Goal: Transaction & Acquisition: Purchase product/service

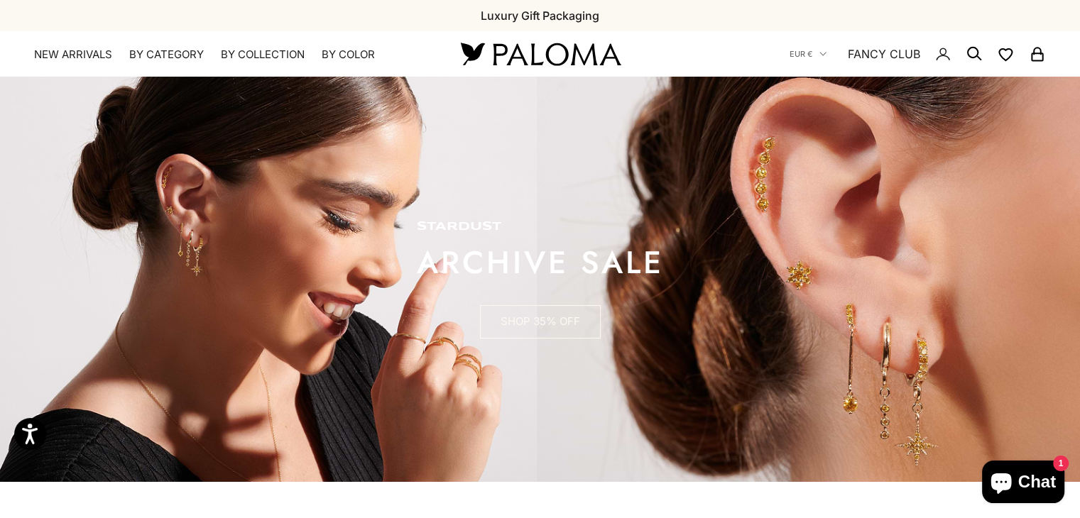
click at [566, 328] on link "SHOP 35% OFF" at bounding box center [540, 322] width 121 height 34
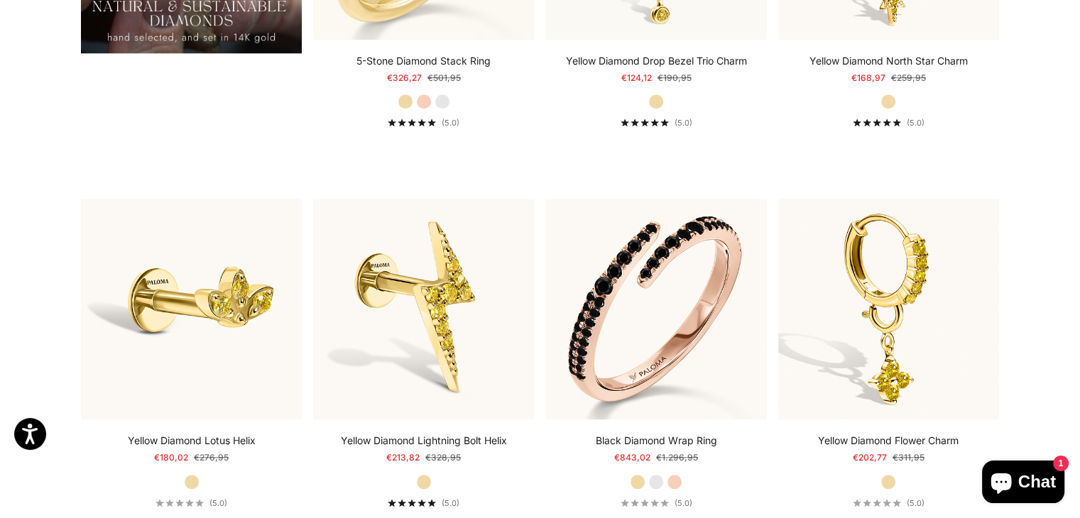
scroll to position [1433, 0]
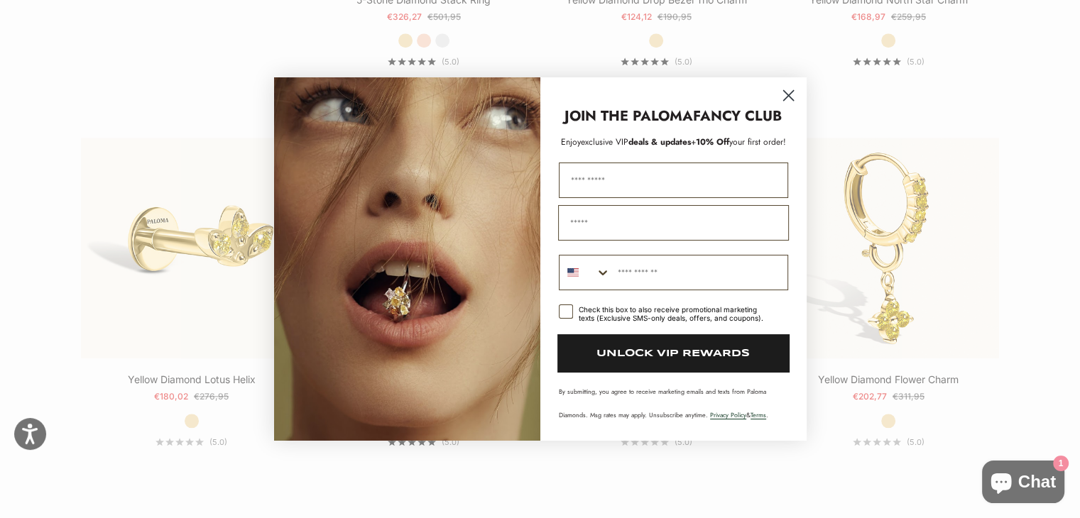
click at [788, 97] on icon "Close dialog" at bounding box center [788, 96] width 10 height 10
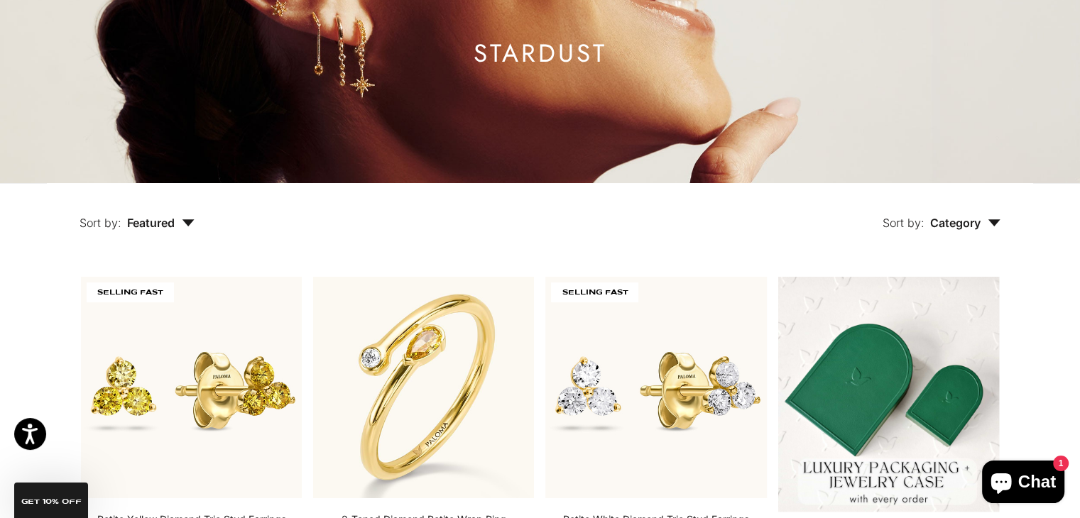
scroll to position [0, 0]
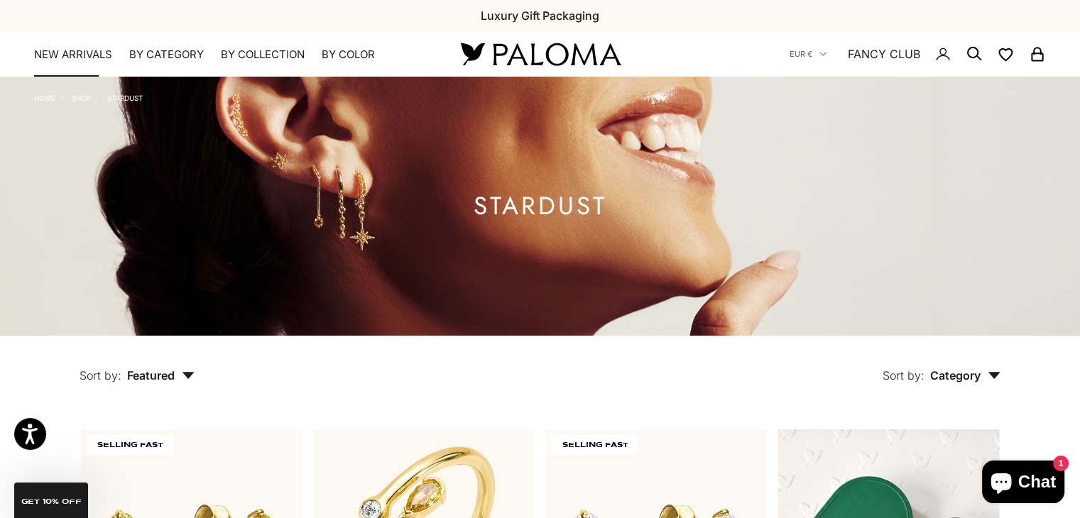
click at [90, 53] on link "NEW ARRIVALS" at bounding box center [73, 55] width 78 height 14
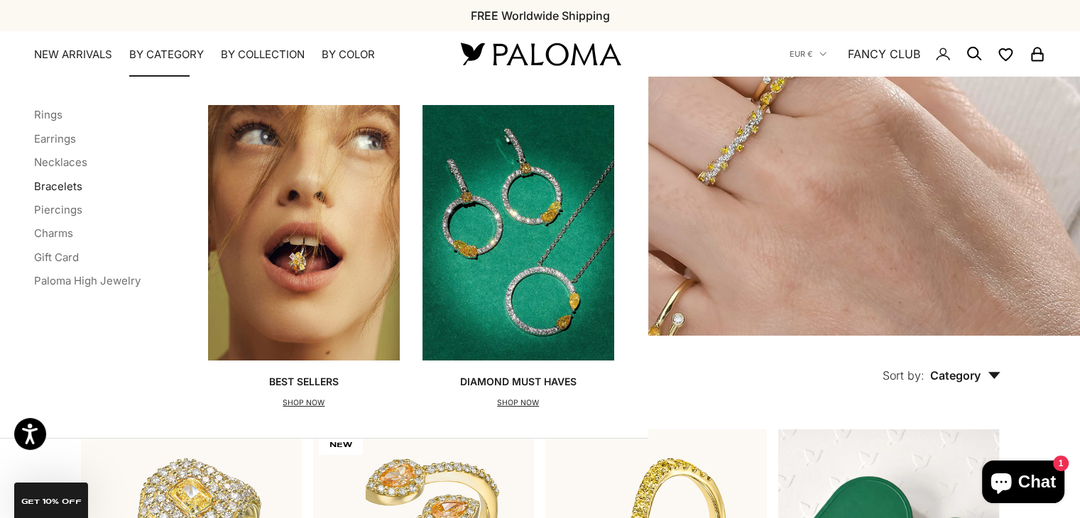
click at [67, 190] on link "Bracelets" at bounding box center [58, 186] width 48 height 13
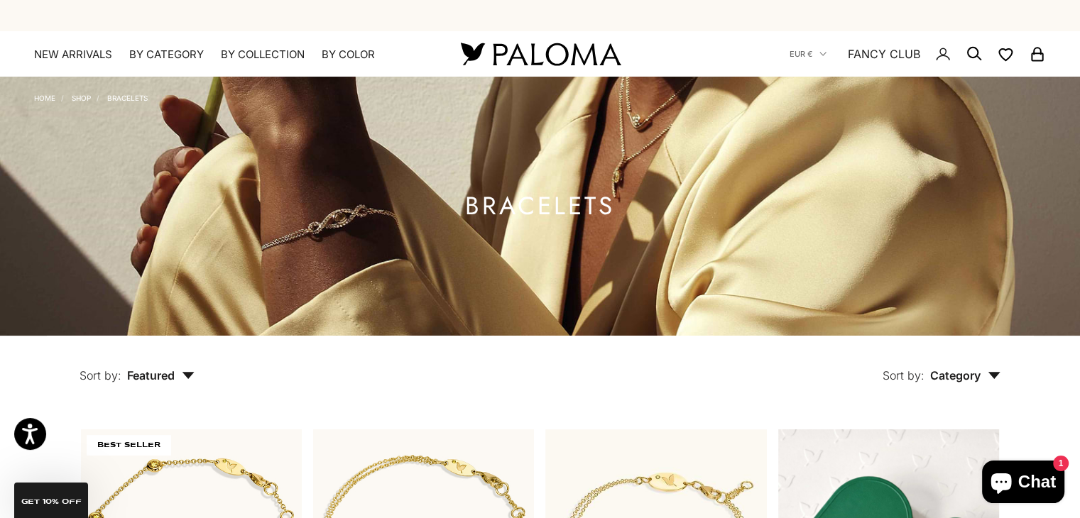
click at [85, 95] on link "Shop" at bounding box center [81, 98] width 19 height 9
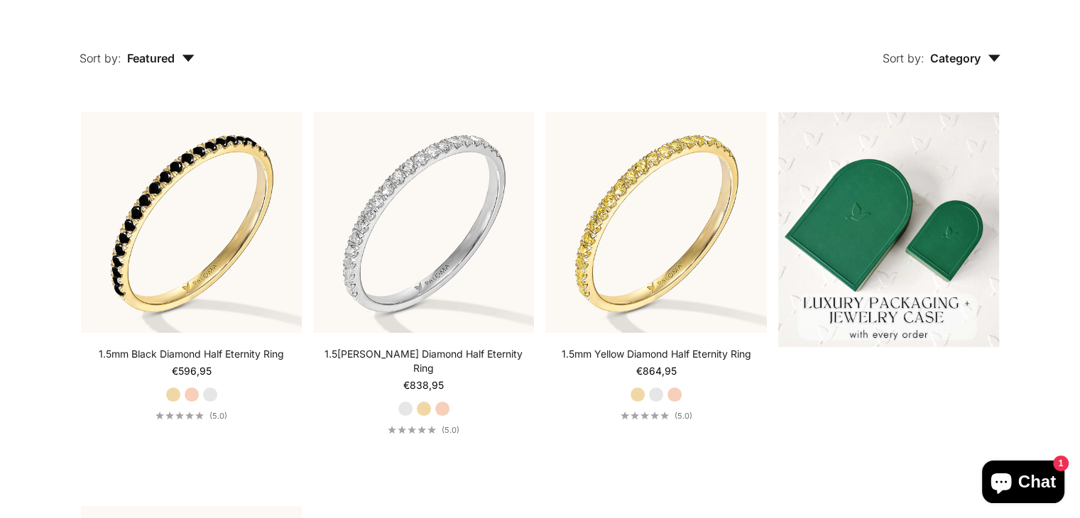
scroll to position [179, 0]
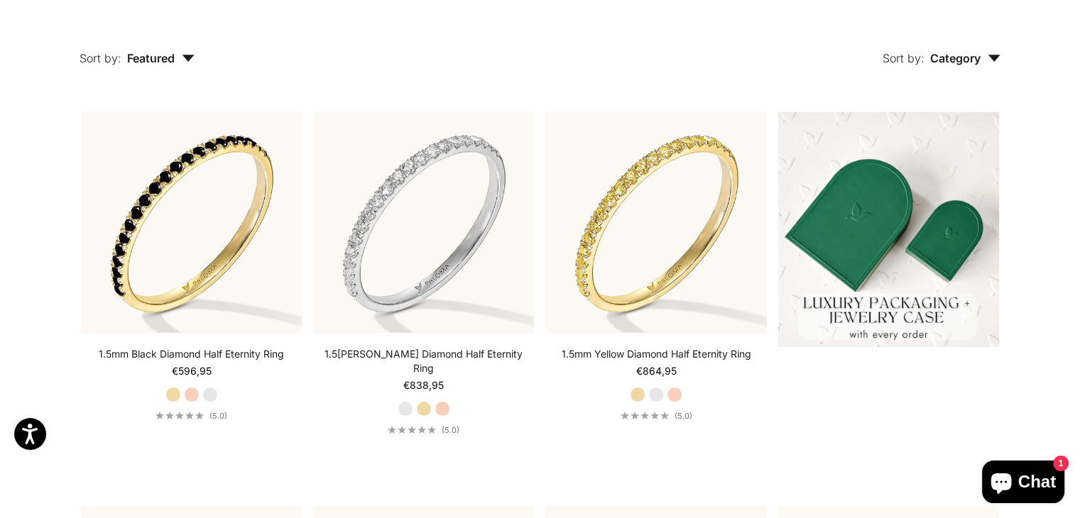
click at [184, 58] on icon "button" at bounding box center [188, 58] width 13 height 7
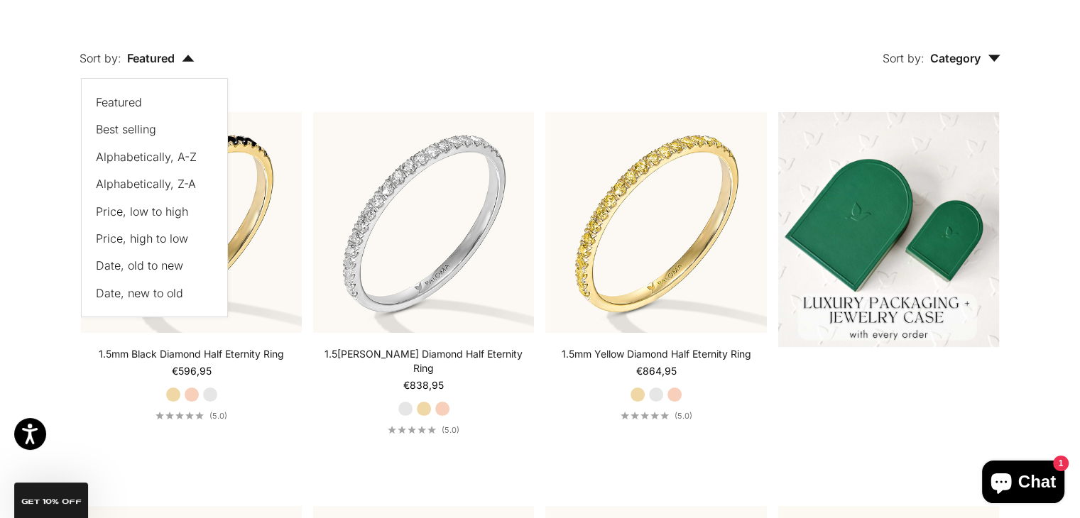
click at [109, 212] on span "Price, low to high" at bounding box center [142, 212] width 92 height 14
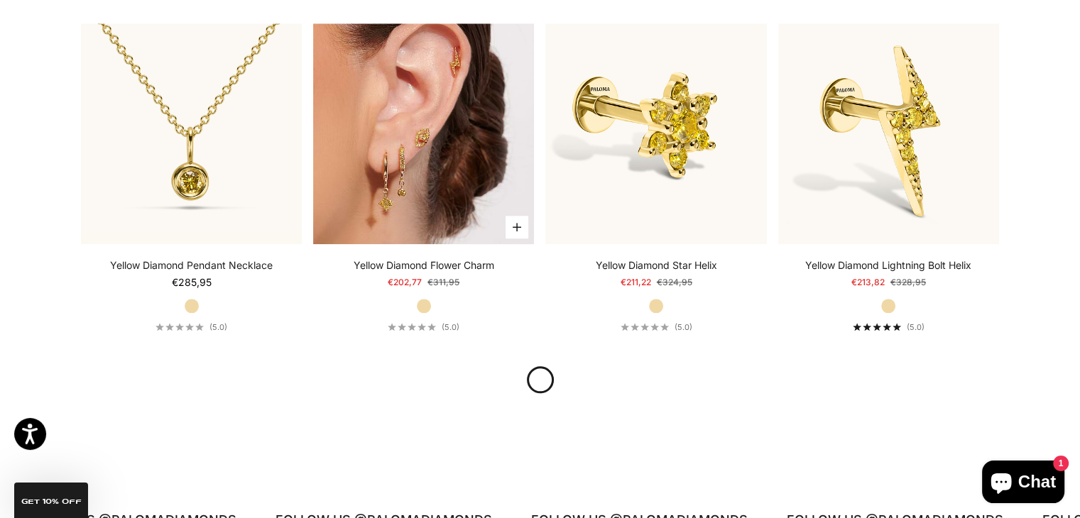
scroll to position [1408, 0]
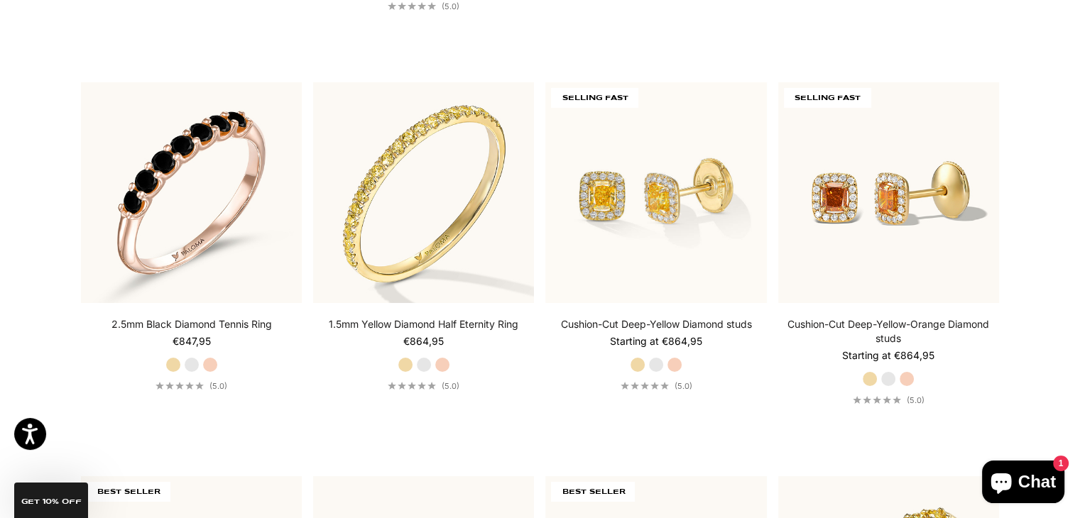
scroll to position [4786, 0]
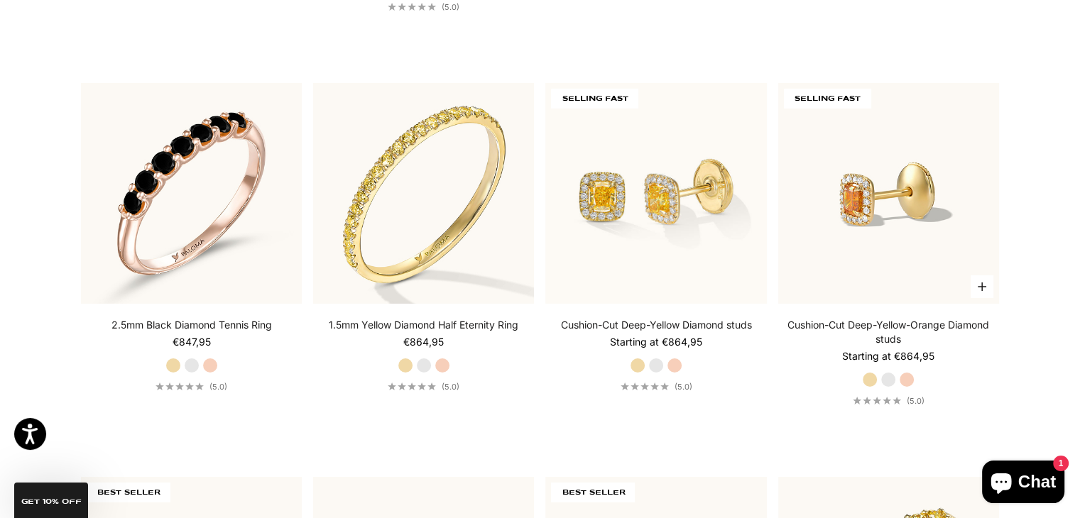
click at [911, 174] on img at bounding box center [888, 193] width 221 height 221
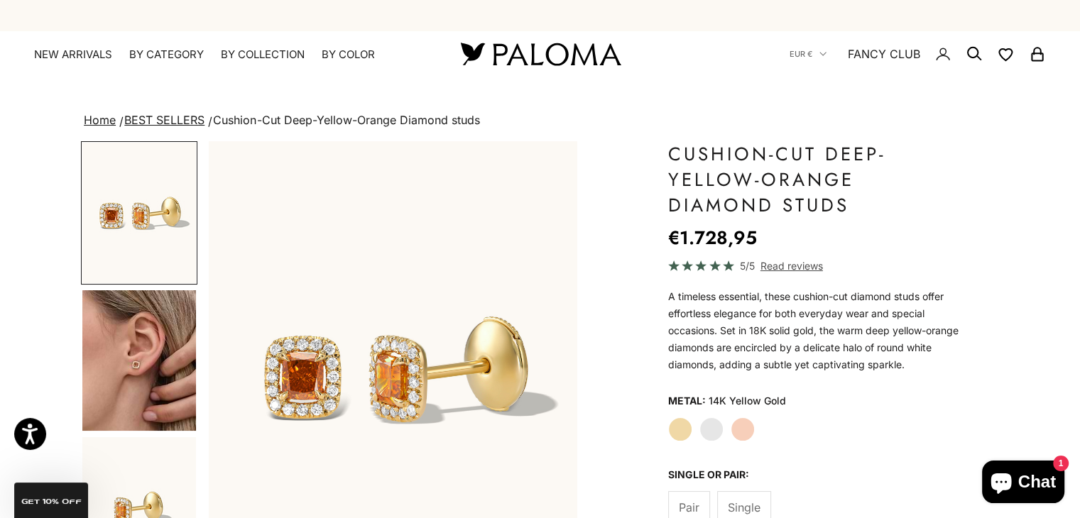
click at [156, 378] on img "Go to item 4" at bounding box center [139, 360] width 114 height 141
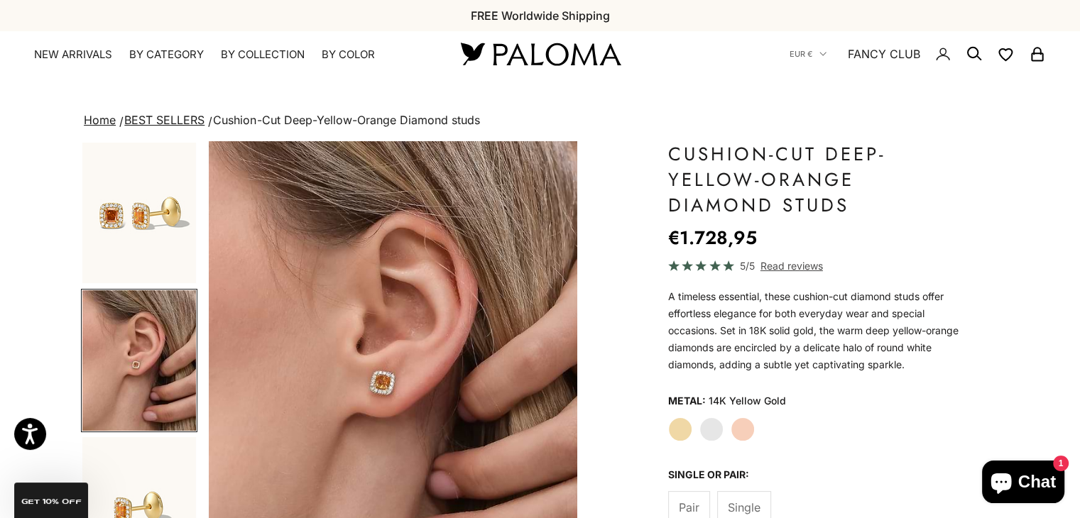
scroll to position [165, 0]
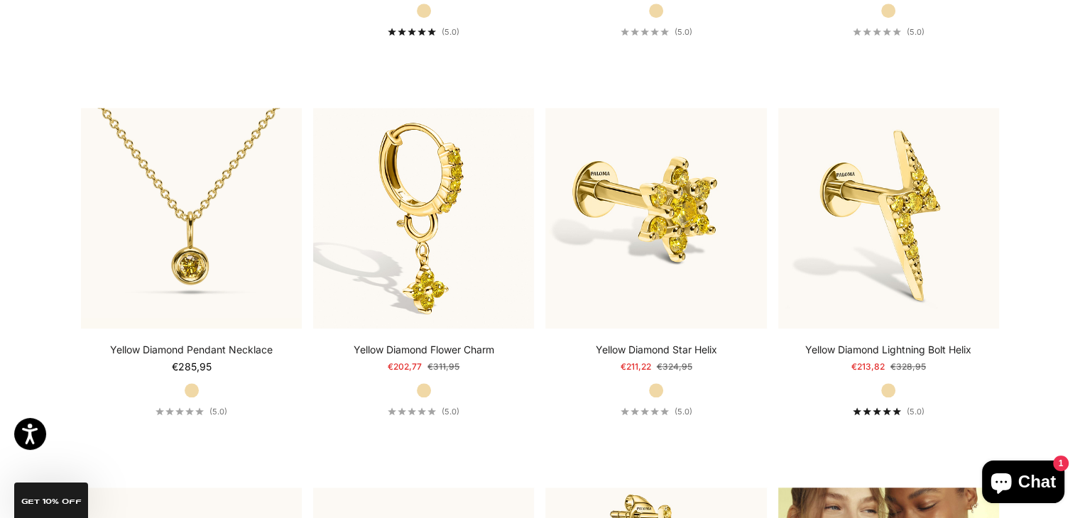
scroll to position [1324, 0]
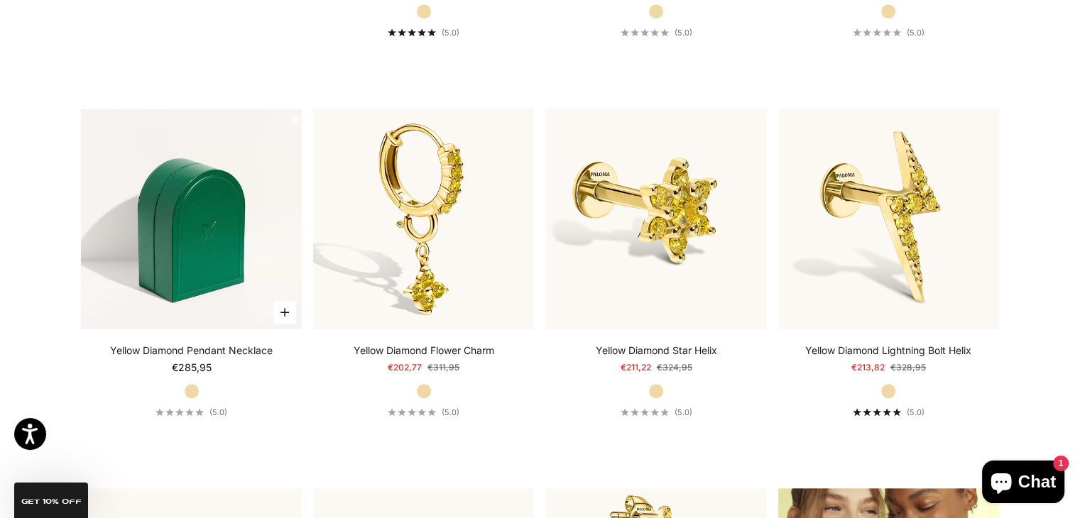
click at [219, 185] on img at bounding box center [191, 219] width 221 height 221
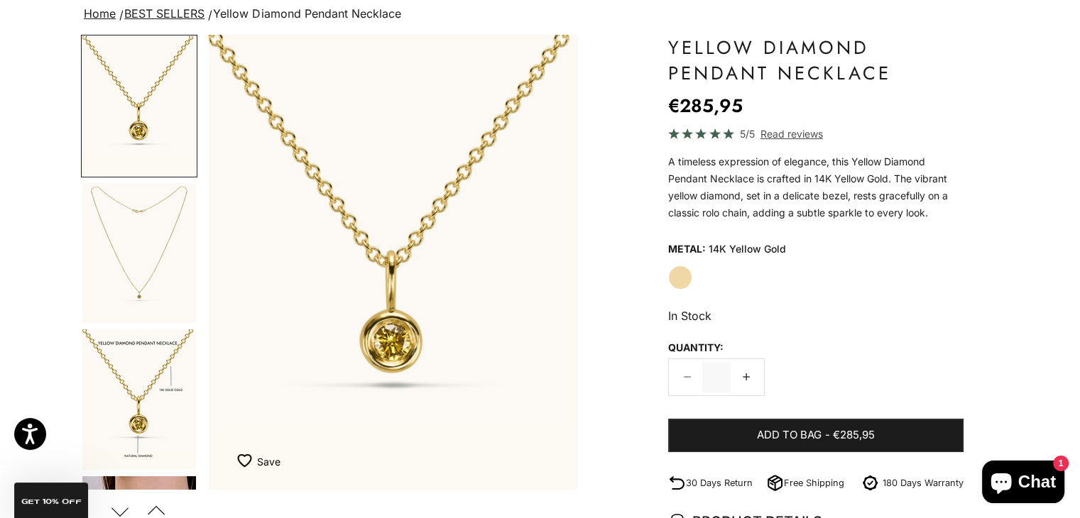
scroll to position [107, 0]
click at [116, 242] on img "Go to item 2" at bounding box center [139, 252] width 114 height 140
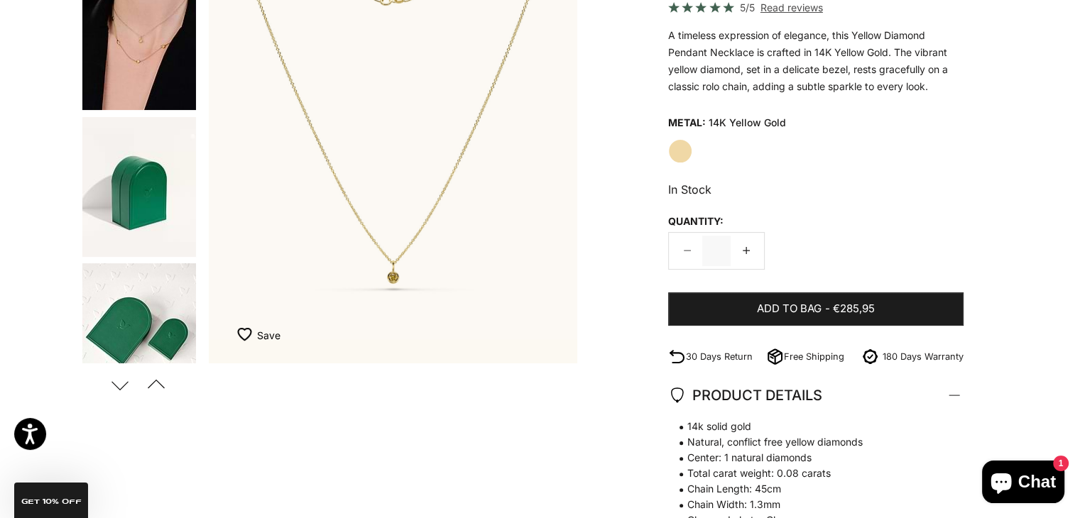
scroll to position [392, 0]
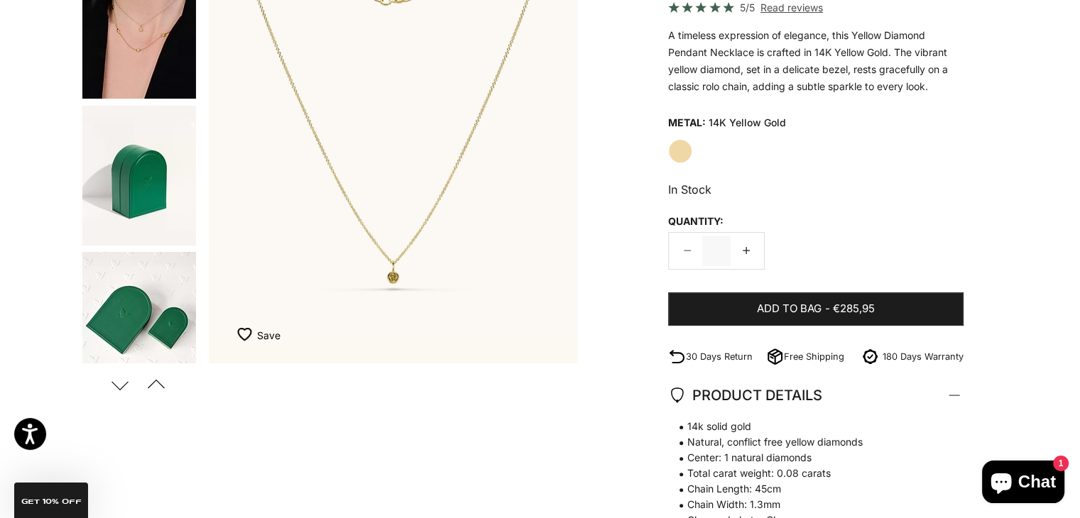
click at [133, 49] on img "Go to item 4" at bounding box center [139, 28] width 114 height 141
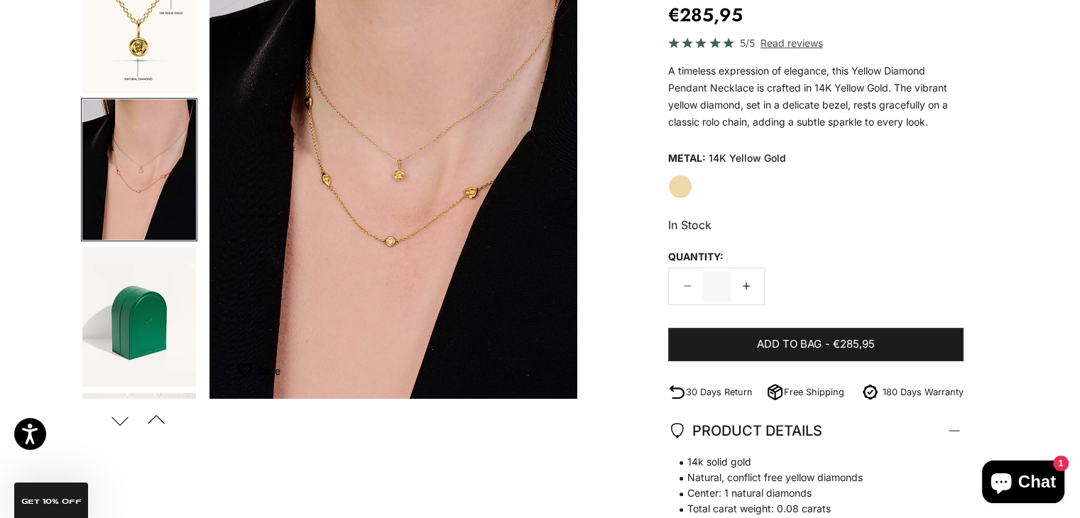
scroll to position [192, 0]
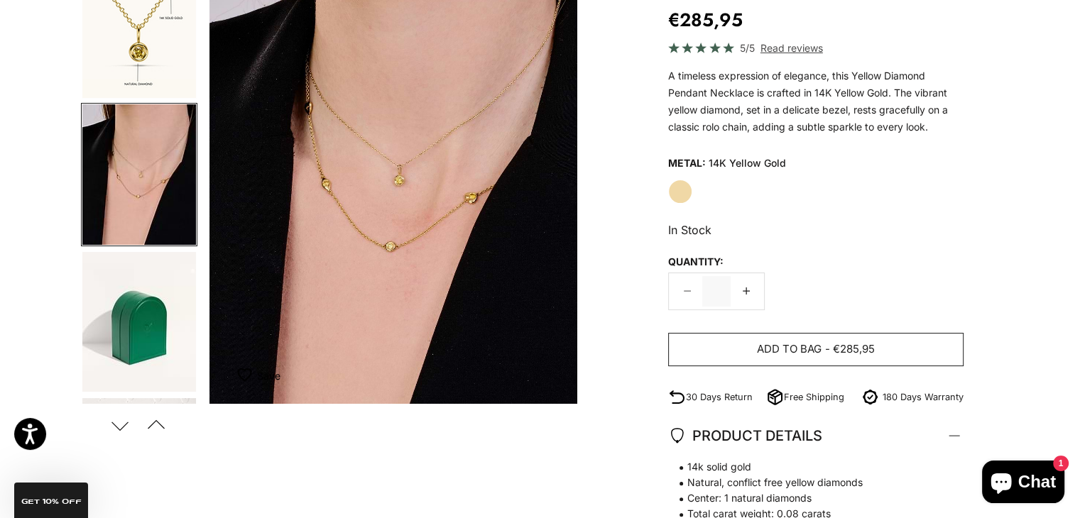
click at [820, 342] on span "Add to bag" at bounding box center [789, 350] width 65 height 18
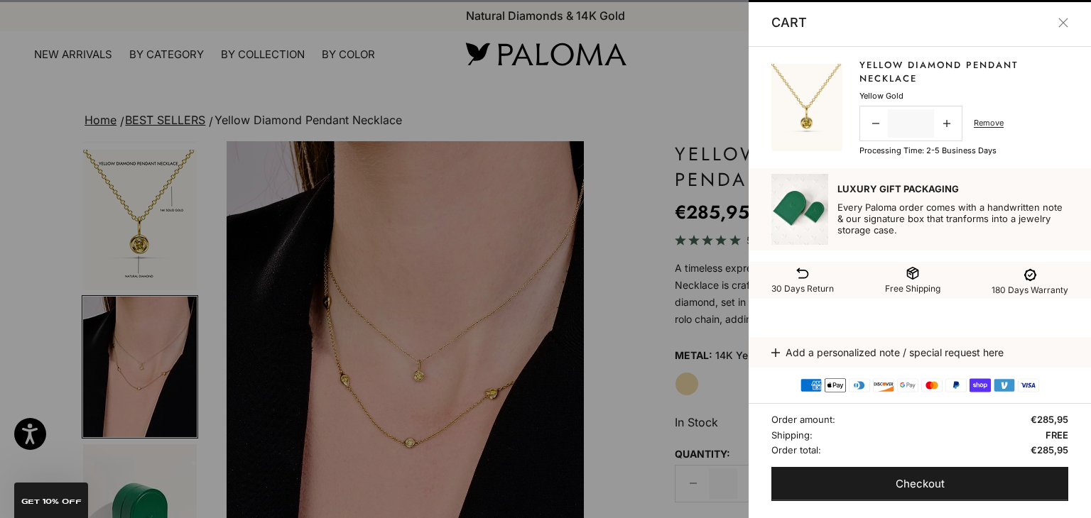
scroll to position [0, 1173]
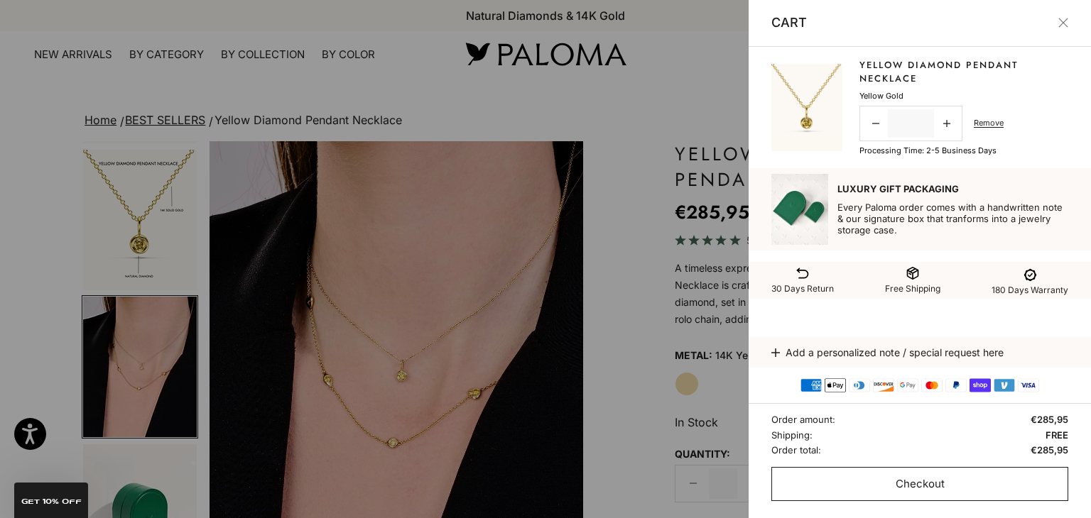
click at [876, 485] on button "Checkout" at bounding box center [919, 484] width 297 height 34
